Goal: Information Seeking & Learning: Learn about a topic

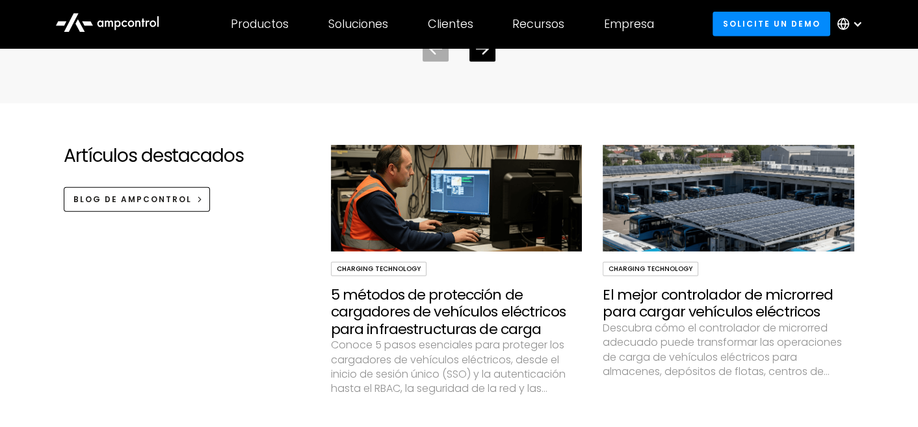
scroll to position [3902, 0]
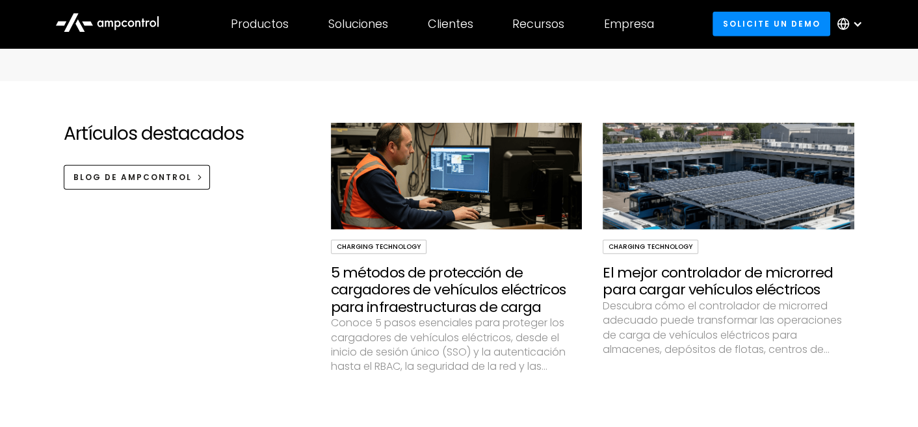
click at [370, 240] on div "Charging Technology" at bounding box center [379, 247] width 96 height 14
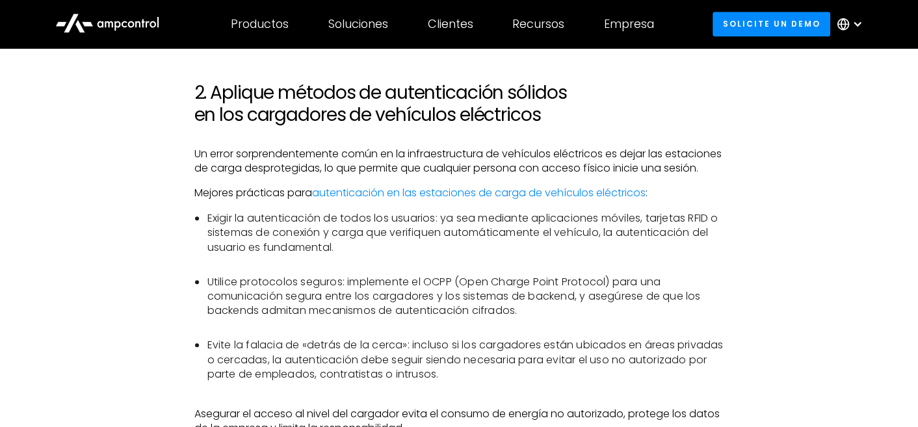
scroll to position [1301, 0]
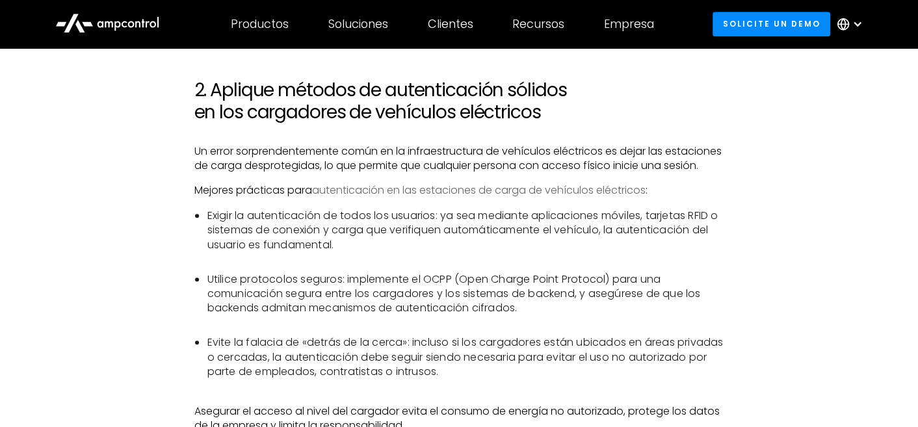
click at [409, 198] on link "autenticación en las estaciones de carga de vehículos eléctricos" at bounding box center [478, 190] width 334 height 15
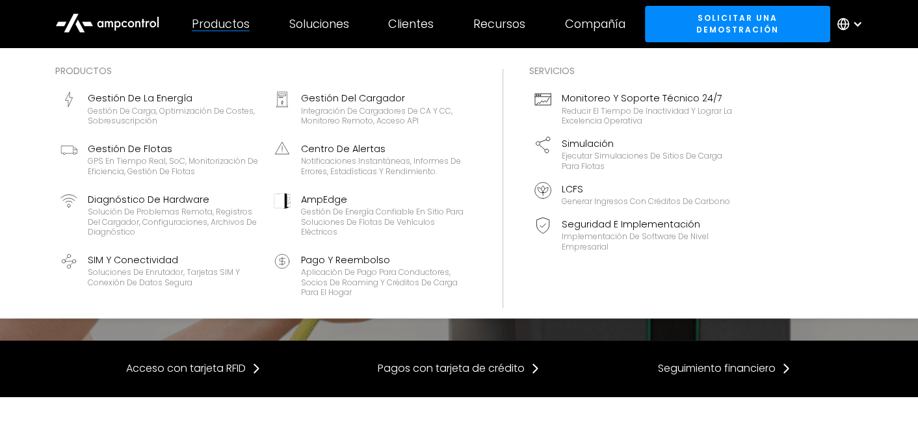
click at [224, 25] on font "Productos" at bounding box center [221, 24] width 58 height 16
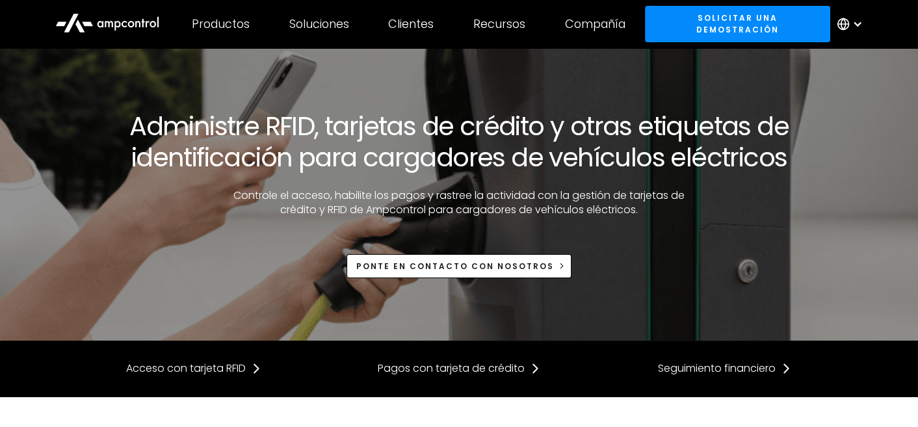
click at [845, 20] on icon at bounding box center [843, 24] width 13 height 13
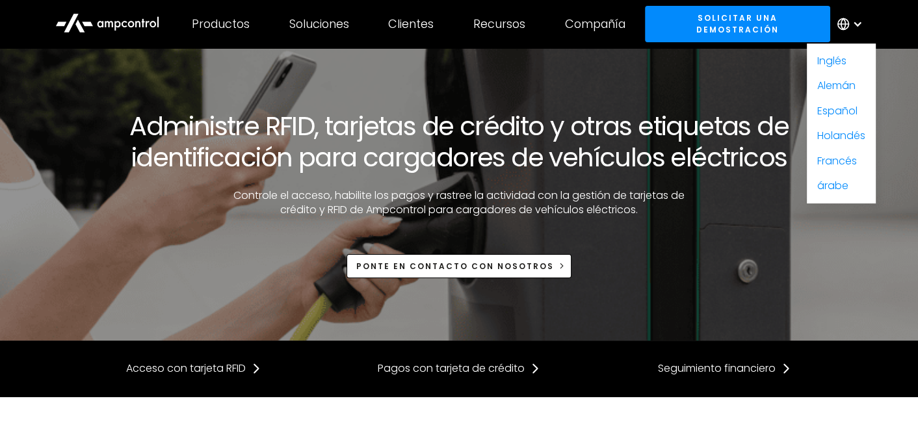
click at [845, 20] on icon at bounding box center [843, 24] width 13 height 13
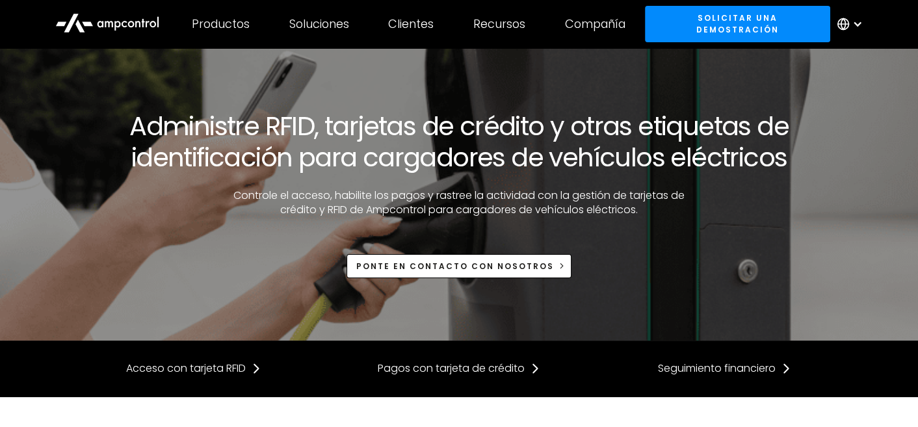
click at [858, 20] on div at bounding box center [857, 24] width 10 height 10
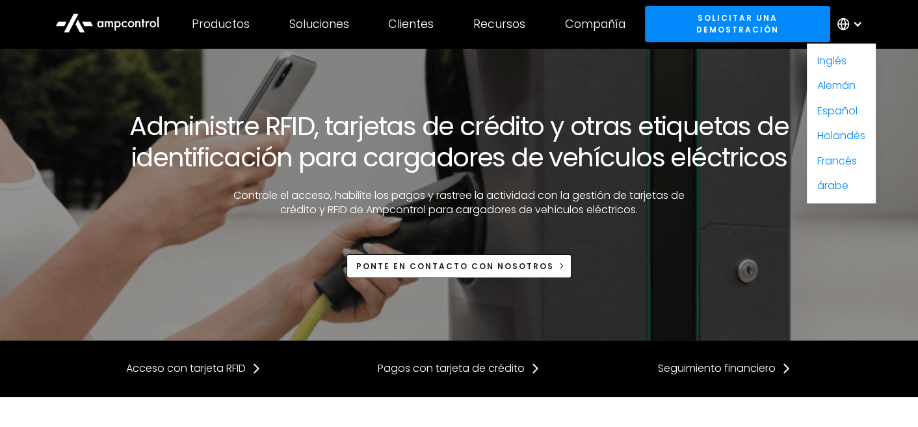
click at [852, 15] on div at bounding box center [853, 24] width 46 height 39
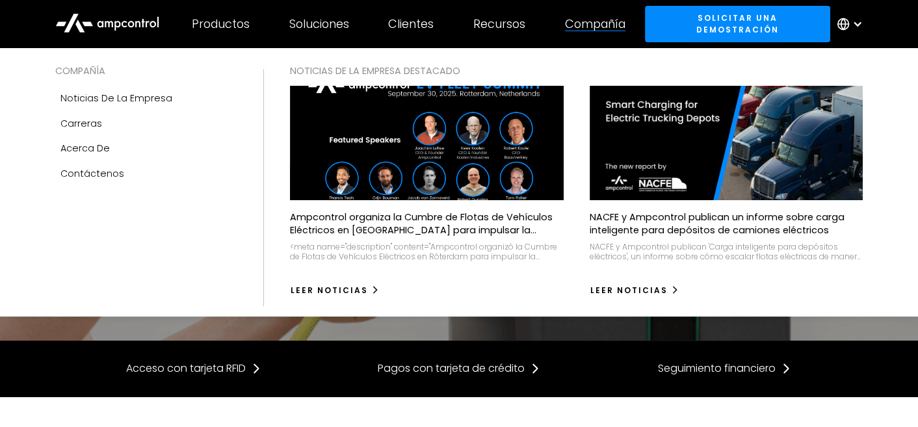
click at [589, 28] on font "Compañía" at bounding box center [595, 24] width 60 height 16
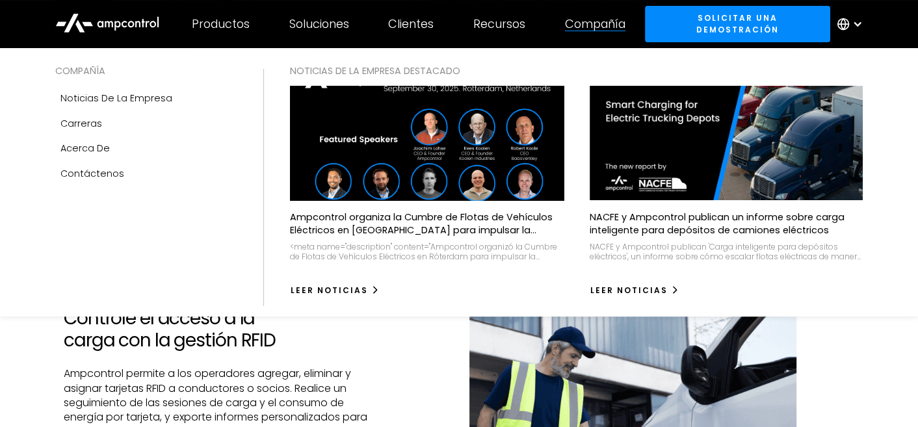
scroll to position [64, 0]
